Goal: Information Seeking & Learning: Learn about a topic

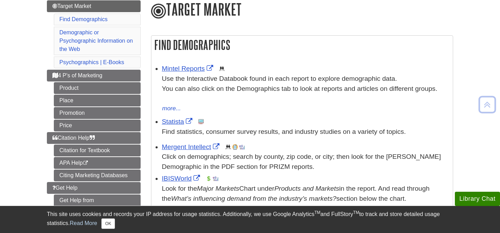
scroll to position [87, 0]
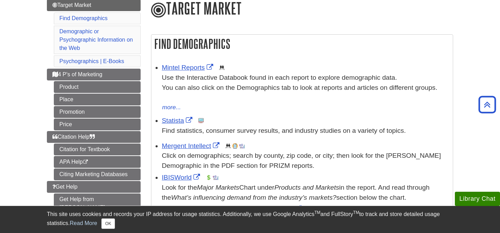
click at [388, 14] on h1 "Target Market" at bounding box center [302, 8] width 302 height 19
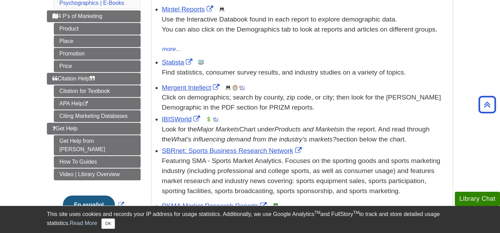
scroll to position [125, 0]
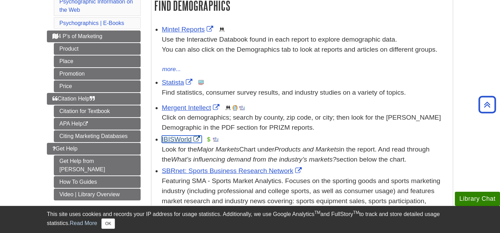
click at [172, 139] on link "IBISWorld" at bounding box center [182, 139] width 40 height 7
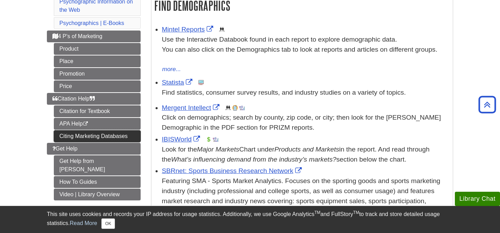
click at [76, 136] on link "Citing Marketing Databases" at bounding box center [97, 137] width 87 height 12
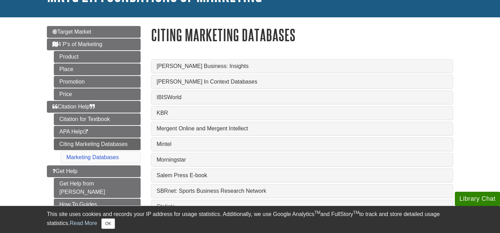
scroll to position [63, 0]
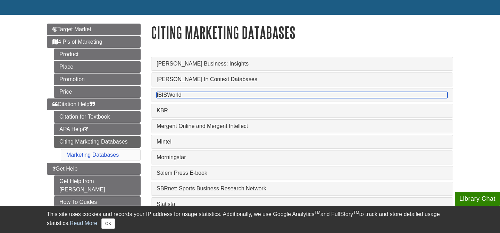
click at [171, 96] on link "IBISWorld" at bounding box center [302, 95] width 291 height 6
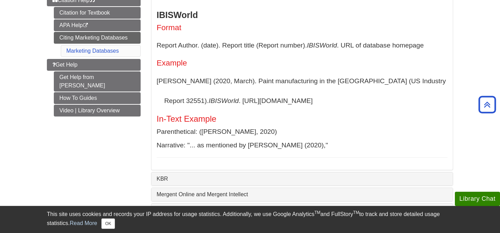
scroll to position [167, 0]
